Goal: Information Seeking & Learning: Understand process/instructions

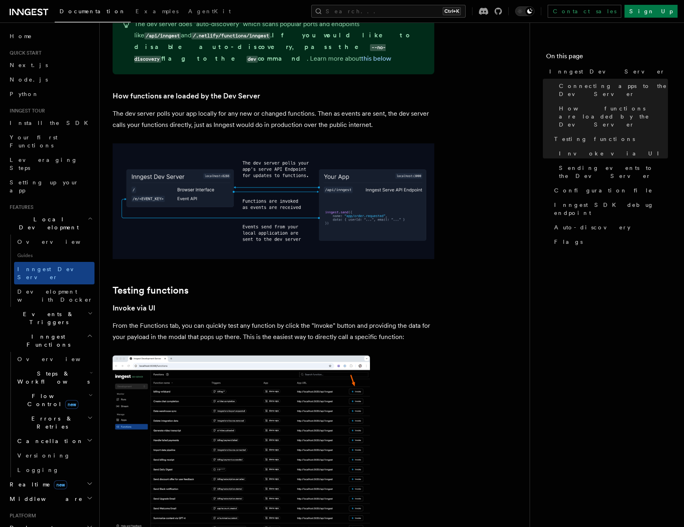
scroll to position [1206, 0]
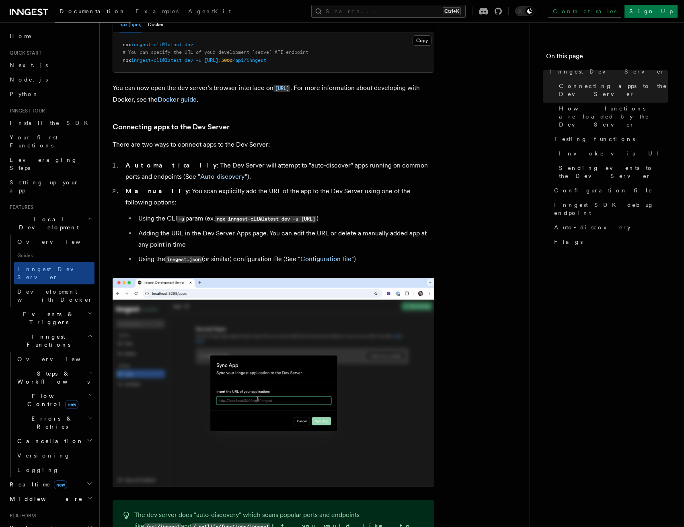
scroll to position [281, 0]
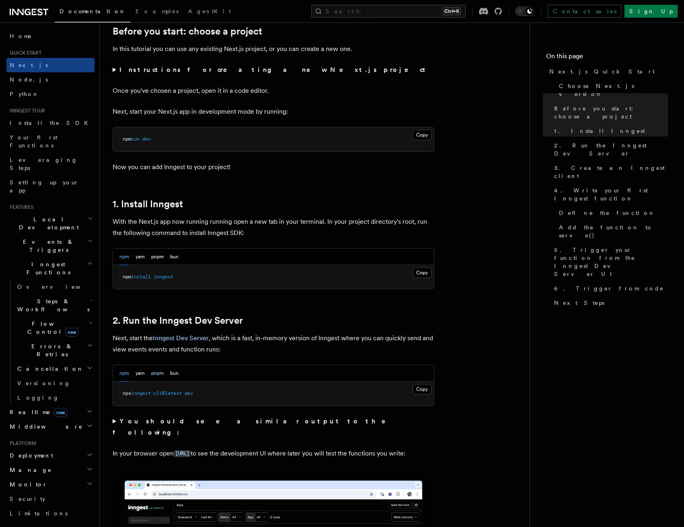
click at [158, 371] on button "pnpm" at bounding box center [157, 373] width 12 height 16
click at [427, 390] on button "Copy Copied" at bounding box center [421, 389] width 19 height 10
